Goal: Register for event/course

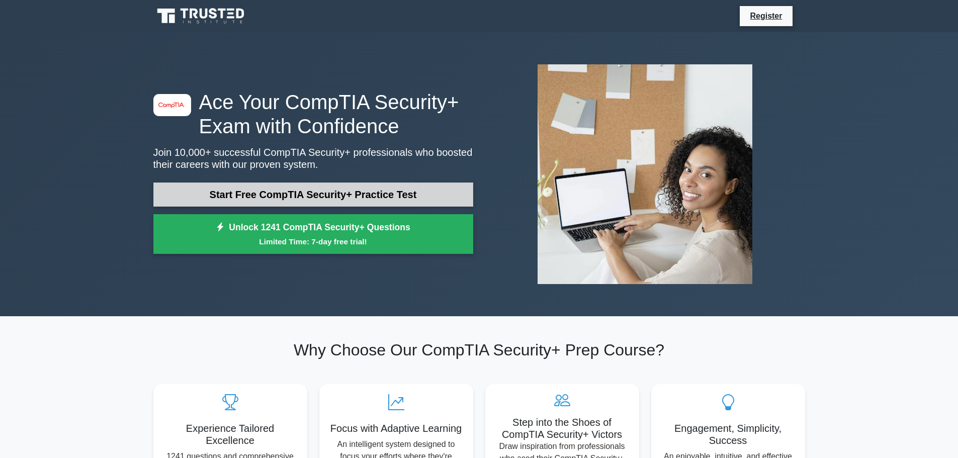
click at [399, 198] on link "Start Free CompTIA Security+ Practice Test" at bounding box center [313, 195] width 320 height 24
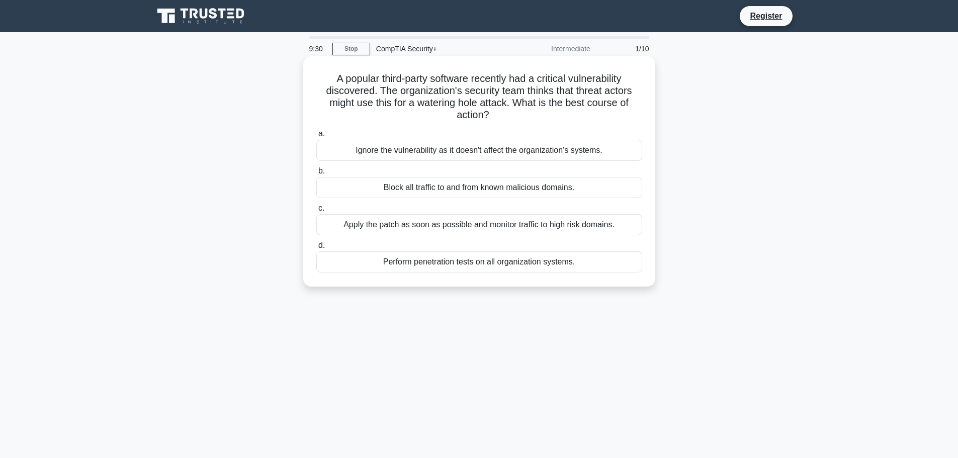
click at [474, 223] on div "Apply the patch as soon as possible and monitor traffic to high risk domains." at bounding box center [479, 224] width 326 height 21
click at [316, 212] on input "c. Apply the patch as soon as possible and monitor traffic to high risk domains." at bounding box center [316, 208] width 0 height 7
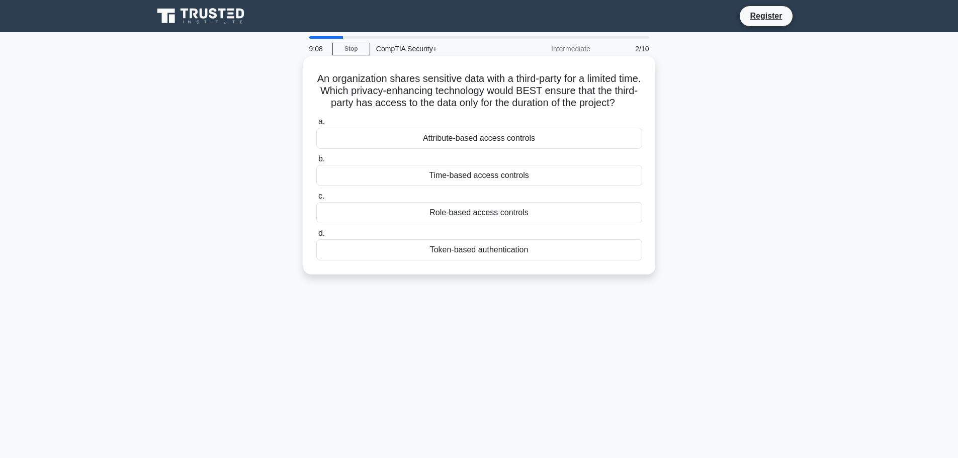
click at [472, 186] on div "Time-based access controls" at bounding box center [479, 175] width 326 height 21
click at [316, 162] on input "b. Time-based access controls" at bounding box center [316, 159] width 0 height 7
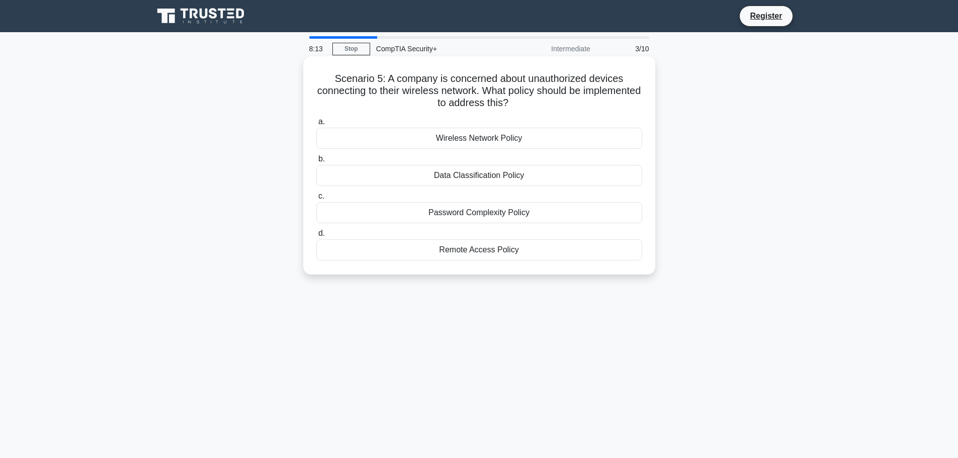
click at [475, 211] on div "Password Complexity Policy" at bounding box center [479, 212] width 326 height 21
click at [316, 200] on input "c. Password Complexity Policy" at bounding box center [316, 196] width 0 height 7
click at [504, 215] on div "Rogue access point detection" at bounding box center [479, 212] width 326 height 21
click at [316, 200] on input "c. Rogue access point detection" at bounding box center [316, 196] width 0 height 7
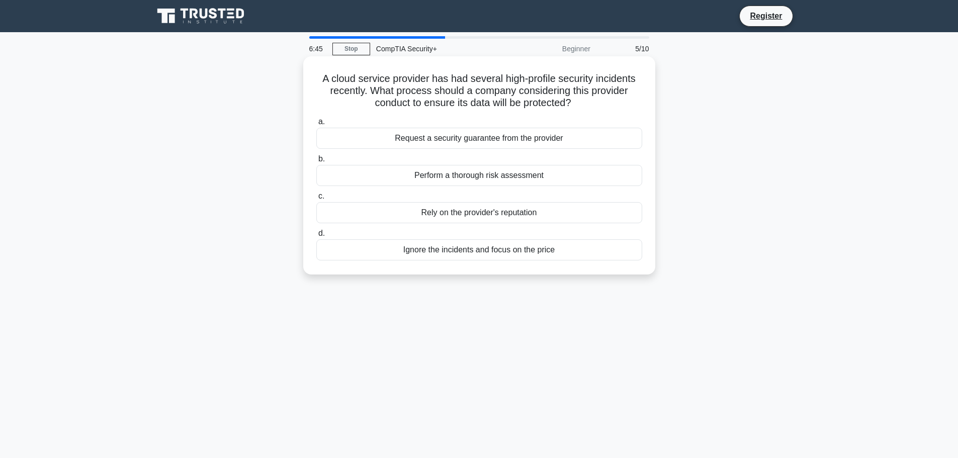
click at [487, 175] on div "Perform a thorough risk assessment" at bounding box center [479, 175] width 326 height 21
click at [316, 162] on input "b. Perform a thorough risk assessment" at bounding box center [316, 159] width 0 height 7
click at [494, 213] on div "Use Time-Based Keys" at bounding box center [479, 212] width 326 height 21
click at [316, 200] on input "c. Use Time-Based Keys" at bounding box center [316, 196] width 0 height 7
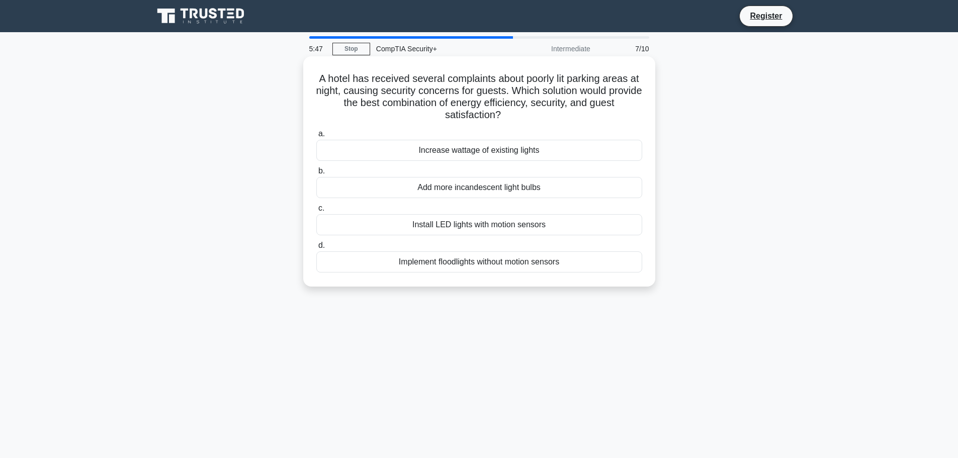
click at [502, 224] on div "Install LED lights with motion sensors" at bounding box center [479, 224] width 326 height 21
click at [316, 212] on input "c. Install LED lights with motion sensors" at bounding box center [316, 208] width 0 height 7
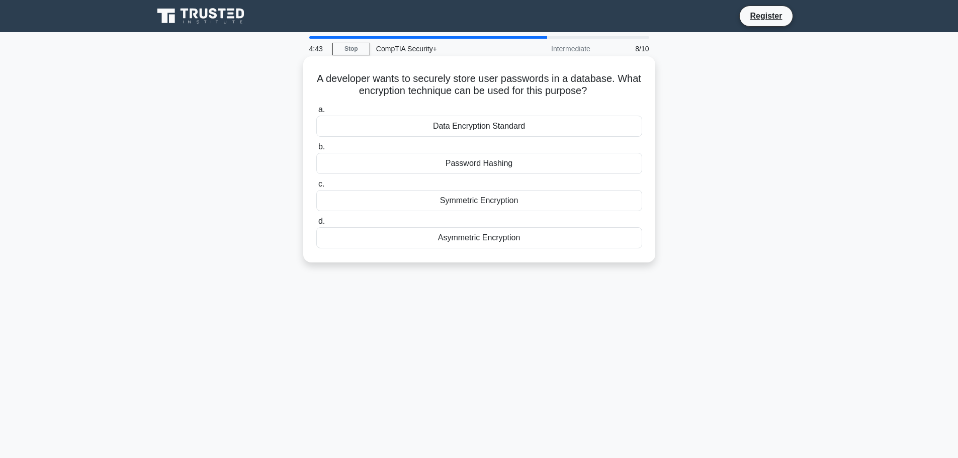
click at [502, 239] on div "Asymmetric Encryption" at bounding box center [479, 237] width 326 height 21
click at [316, 225] on input "d. Asymmetric Encryption" at bounding box center [316, 221] width 0 height 7
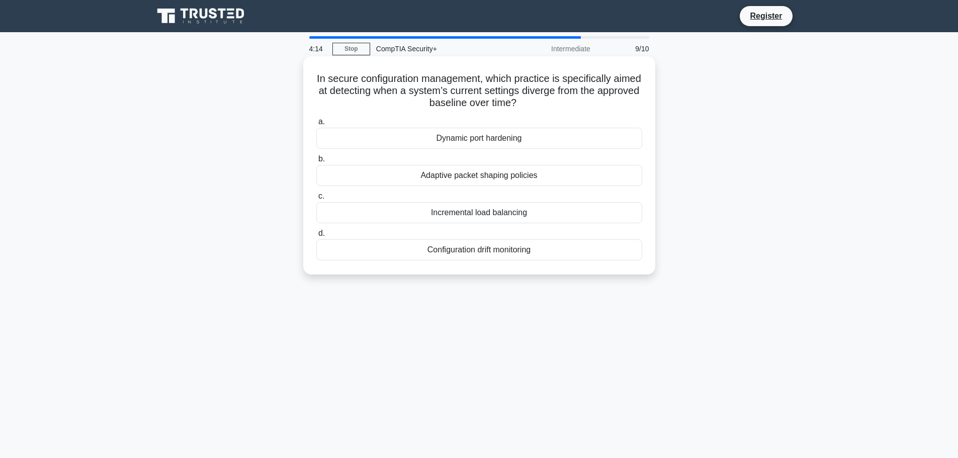
click at [501, 253] on div "Configuration drift monitoring" at bounding box center [479, 249] width 326 height 21
click at [316, 237] on input "d. Configuration drift monitoring" at bounding box center [316, 233] width 0 height 7
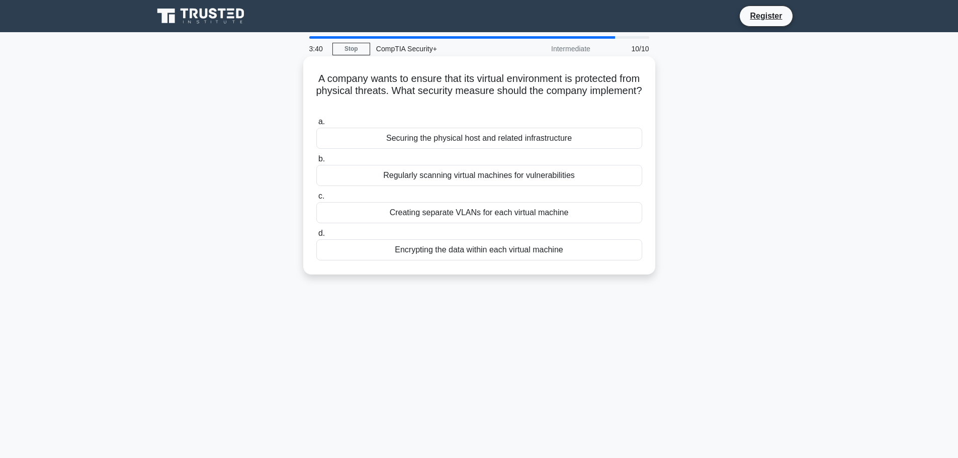
click at [480, 143] on div "Securing the physical host and related infrastructure" at bounding box center [479, 138] width 326 height 21
click at [316, 125] on input "a. Securing the physical host and related infrastructure" at bounding box center [316, 122] width 0 height 7
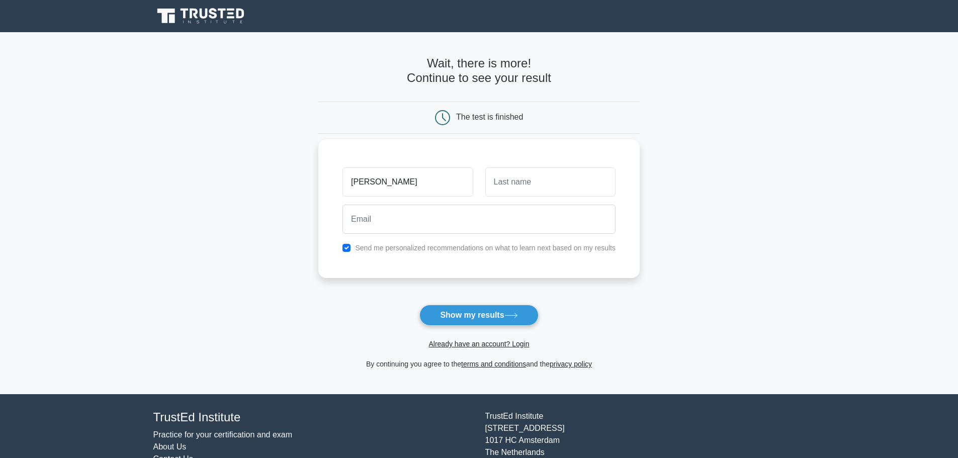
type input "jimmy"
click at [502, 183] on input "text" at bounding box center [550, 181] width 130 height 29
type input "twoshoe"
click at [461, 213] on input "email" at bounding box center [478, 219] width 273 height 29
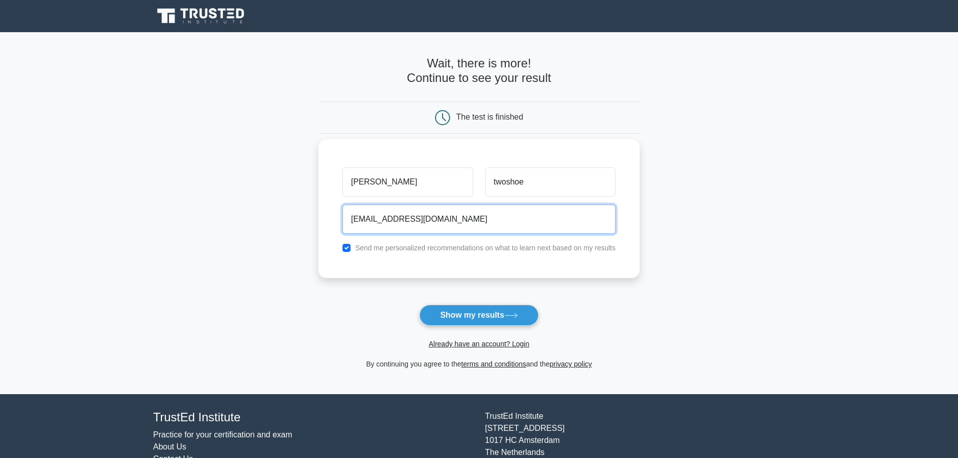
type input "jimmytwoshoe3345@gmail.com"
click at [346, 250] on input "checkbox" at bounding box center [346, 248] width 8 height 8
checkbox input "false"
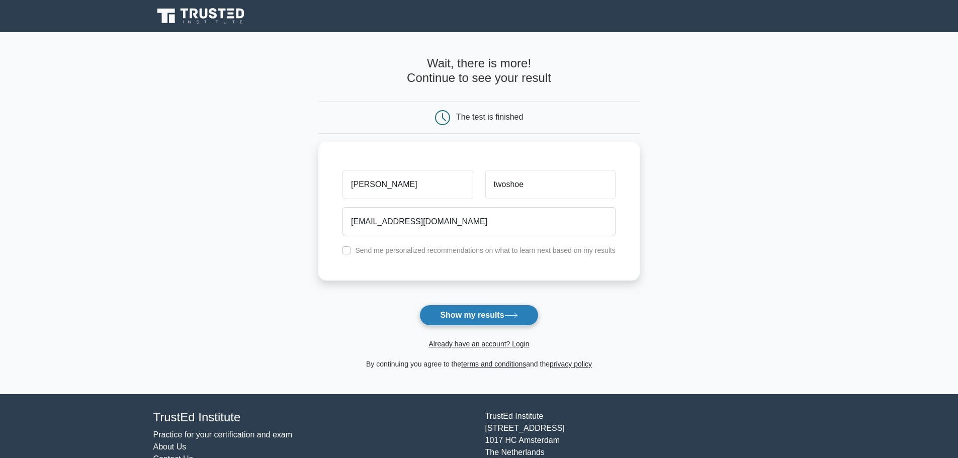
click at [472, 317] on button "Show my results" at bounding box center [478, 315] width 119 height 21
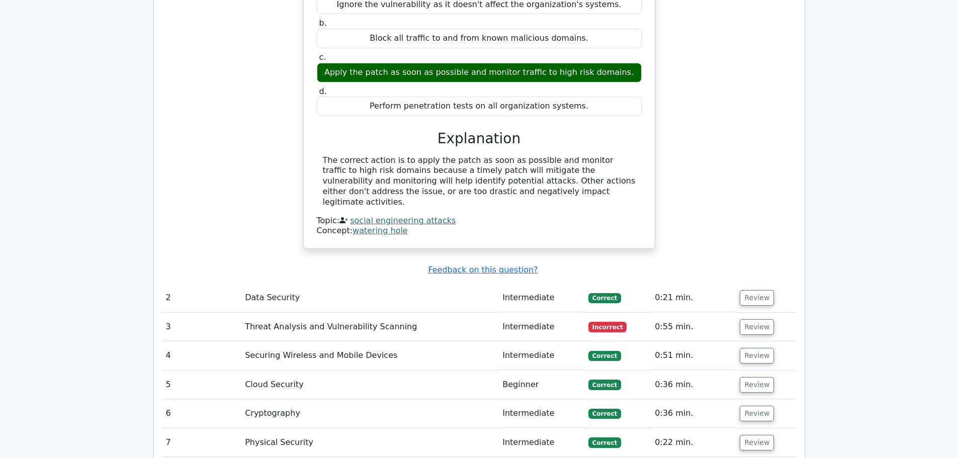
scroll to position [1006, 0]
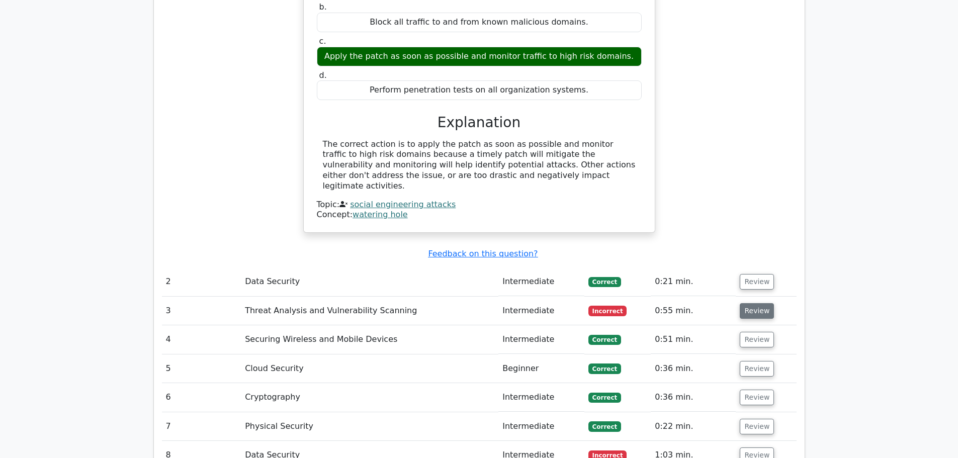
click at [753, 303] on button "Review" at bounding box center [757, 311] width 34 height 16
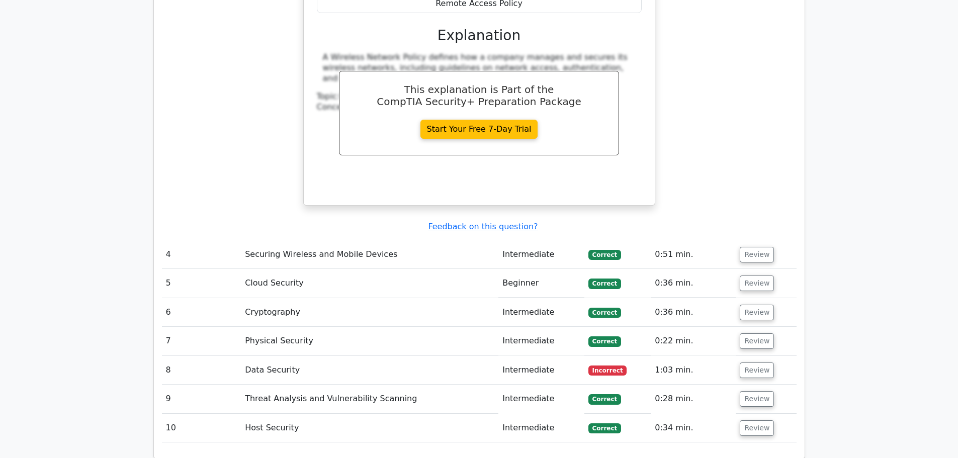
scroll to position [1559, 0]
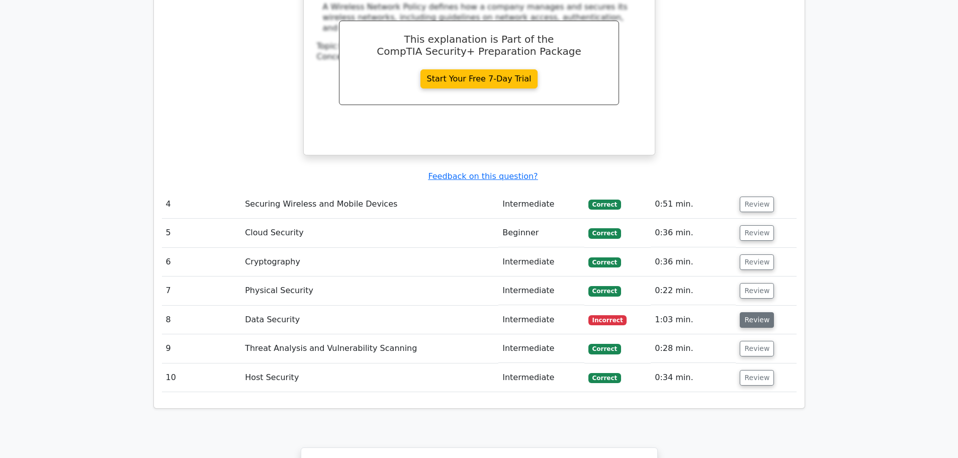
click at [754, 312] on button "Review" at bounding box center [757, 320] width 34 height 16
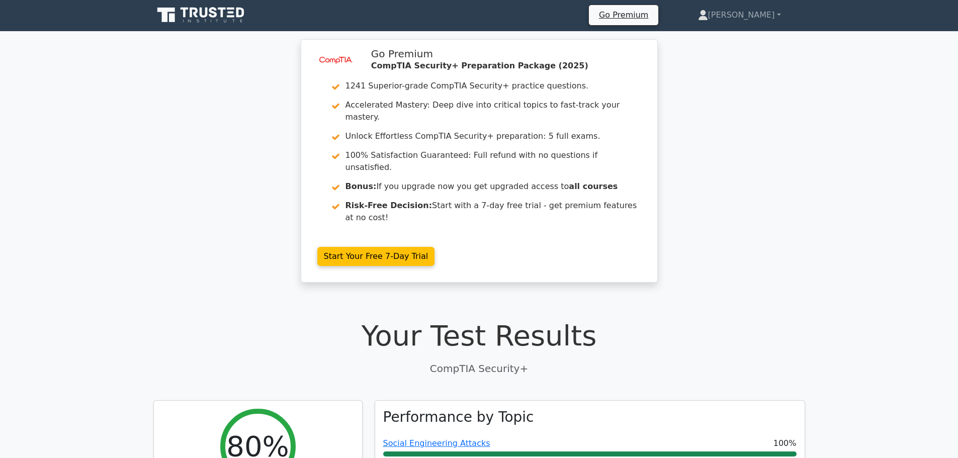
scroll to position [0, 0]
